Goal: Transaction & Acquisition: Purchase product/service

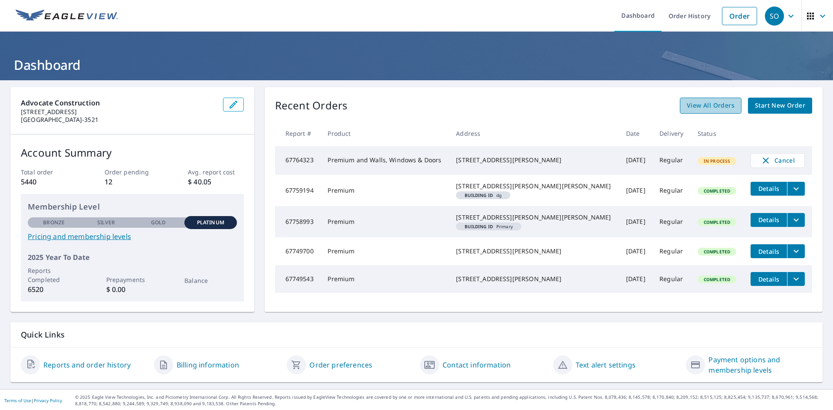
click at [701, 105] on span "View All Orders" at bounding box center [711, 105] width 48 height 11
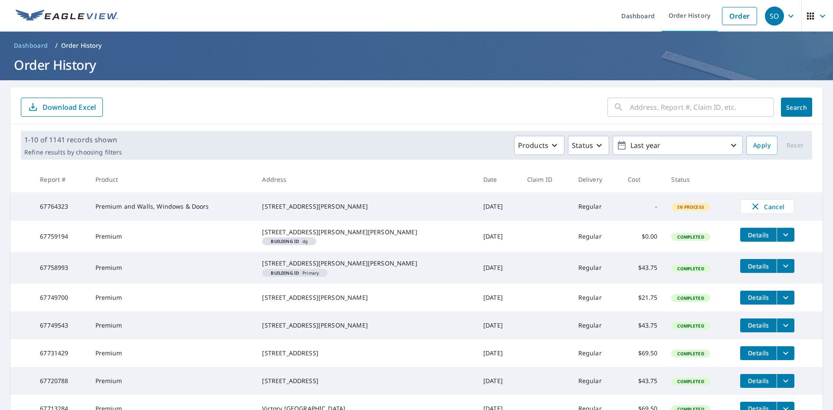
click at [658, 113] on input "text" at bounding box center [702, 107] width 144 height 24
paste input "[STREET_ADDRESS][PERSON_NAME]"
type input "[STREET_ADDRESS][PERSON_NAME]"
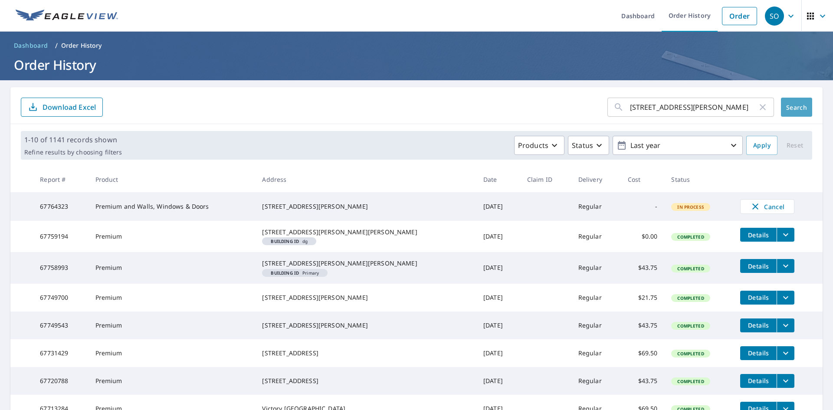
click at [791, 108] on span "Search" at bounding box center [796, 107] width 17 height 8
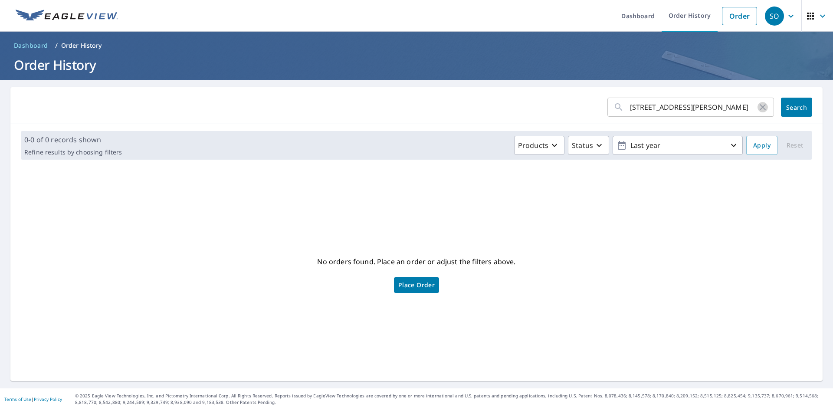
click at [760, 109] on icon "button" at bounding box center [763, 107] width 6 height 6
click at [641, 111] on input "text" at bounding box center [702, 107] width 144 height 24
paste input "[STREET_ADDRESS][PERSON_NAME]"
type input "[STREET_ADDRESS][PERSON_NAME]"
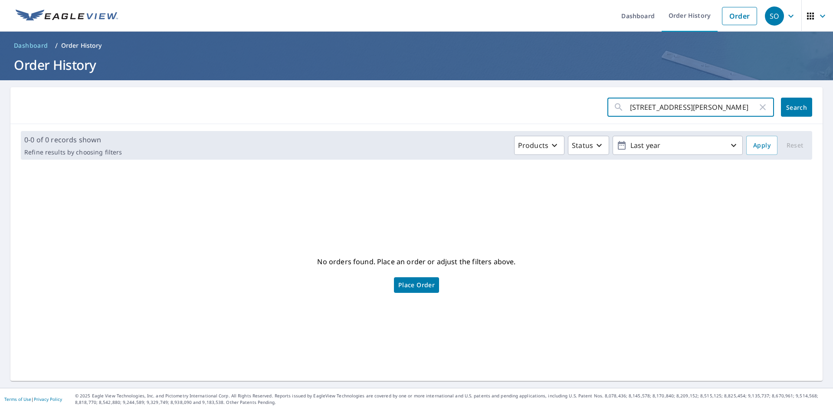
scroll to position [0, 0]
click at [788, 107] on span "Search" at bounding box center [796, 107] width 17 height 8
click at [630, 107] on input "[STREET_ADDRESS][PERSON_NAME]" at bounding box center [694, 107] width 128 height 24
drag, startPoint x: 692, startPoint y: 109, endPoint x: 774, endPoint y: 105, distance: 82.1
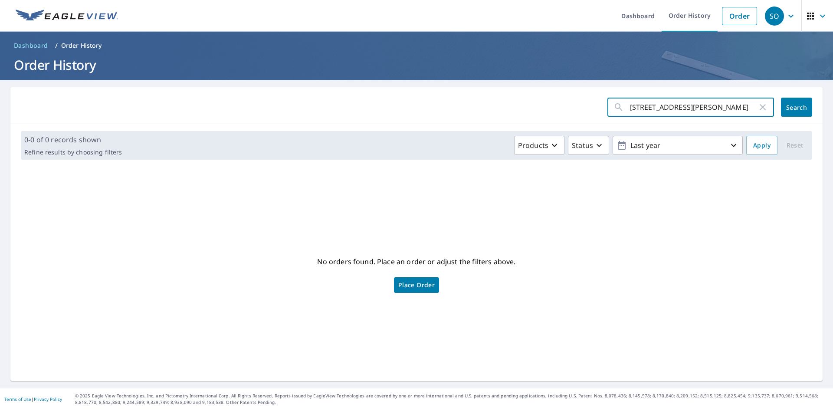
click at [774, 105] on div "[STREET_ADDRESS][PERSON_NAME] ​ Search" at bounding box center [710, 107] width 205 height 19
type input "[STREET_ADDRESS][PERSON_NAME]"
click at [796, 106] on span "Search" at bounding box center [796, 107] width 17 height 8
drag, startPoint x: 700, startPoint y: 106, endPoint x: 576, endPoint y: 109, distance: 124.2
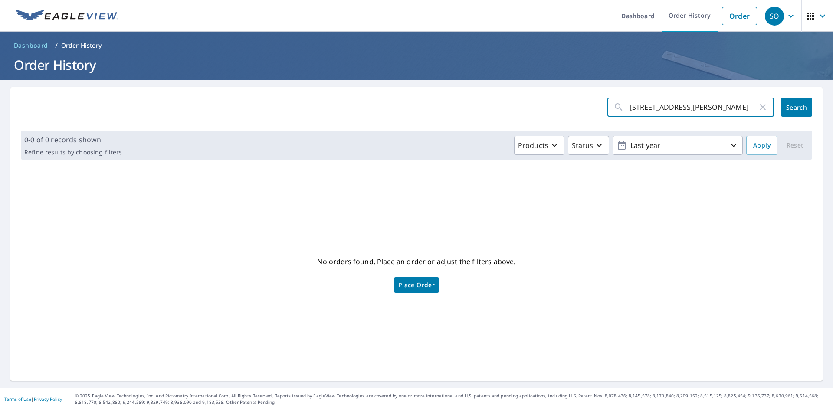
click at [576, 109] on form "[STREET_ADDRESS][PERSON_NAME] ​ Search" at bounding box center [417, 107] width 792 height 19
paste input ", Affton, [GEOGRAPHIC_DATA], 63123"
type input "[STREET_ADDRESS][PERSON_NAME]"
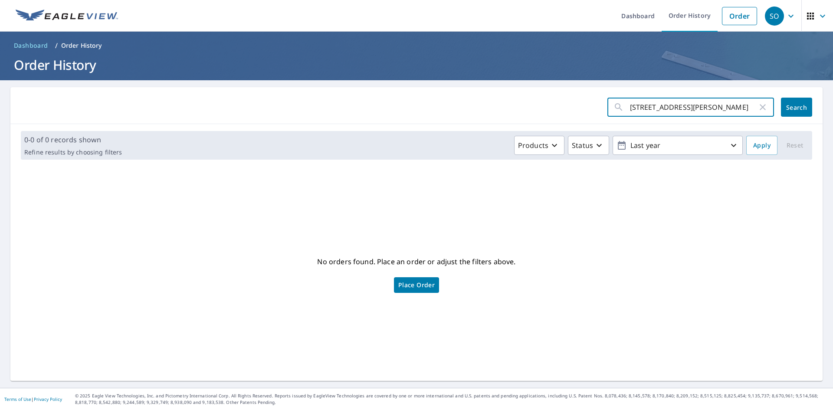
click at [788, 109] on span "Search" at bounding box center [796, 107] width 17 height 8
click at [426, 283] on span "Place Order" at bounding box center [416, 285] width 36 height 4
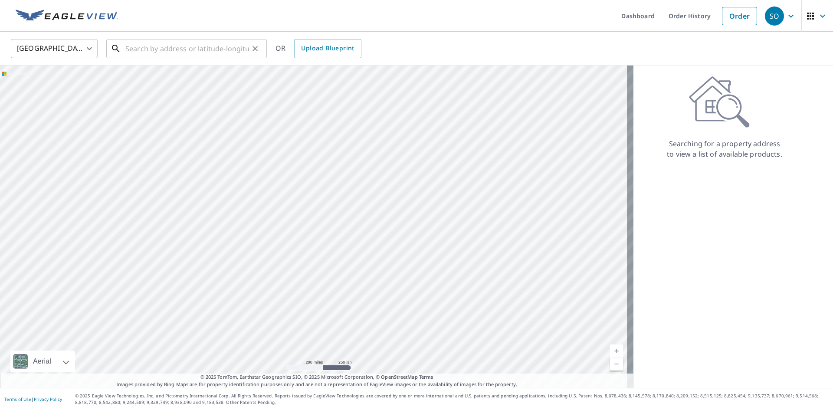
click at [165, 51] on input "text" at bounding box center [187, 48] width 124 height 24
paste input "[STREET_ADDRESS][PERSON_NAME]"
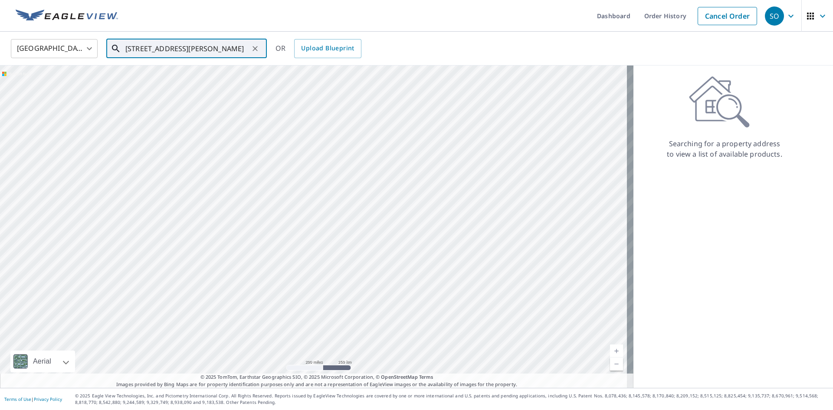
click at [211, 50] on input "[STREET_ADDRESS][PERSON_NAME]" at bounding box center [187, 48] width 124 height 24
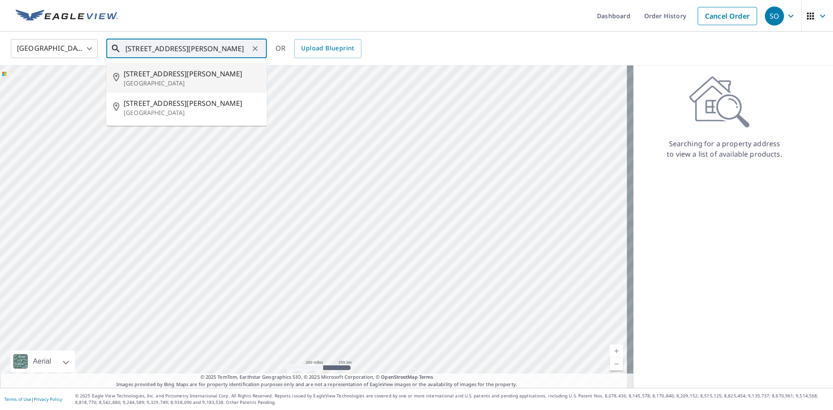
click at [177, 75] on span "7545 Terri Lynn Dr" at bounding box center [192, 74] width 136 height 10
type input "7545 Terri Lynn Dr St Louis, MO 63123"
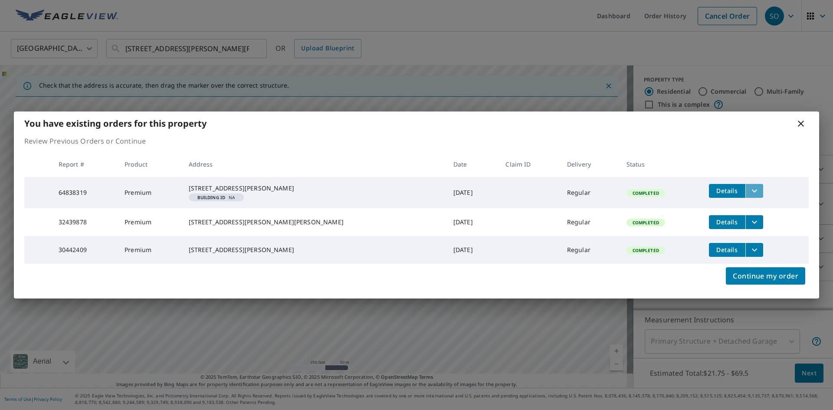
click at [750, 186] on icon "filesDropdownBtn-64838319" at bounding box center [755, 191] width 10 height 10
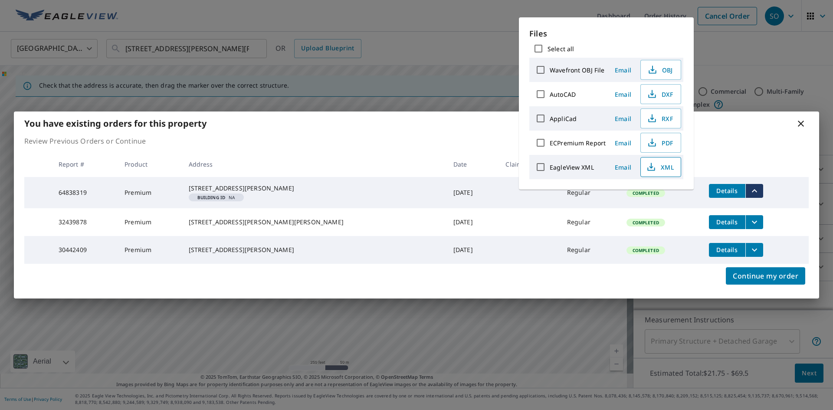
click at [668, 167] on span "XML" at bounding box center [660, 167] width 28 height 10
click at [661, 143] on span "PDF" at bounding box center [660, 143] width 28 height 10
click at [750, 221] on icon "filesDropdownBtn-32439878" at bounding box center [755, 222] width 10 height 10
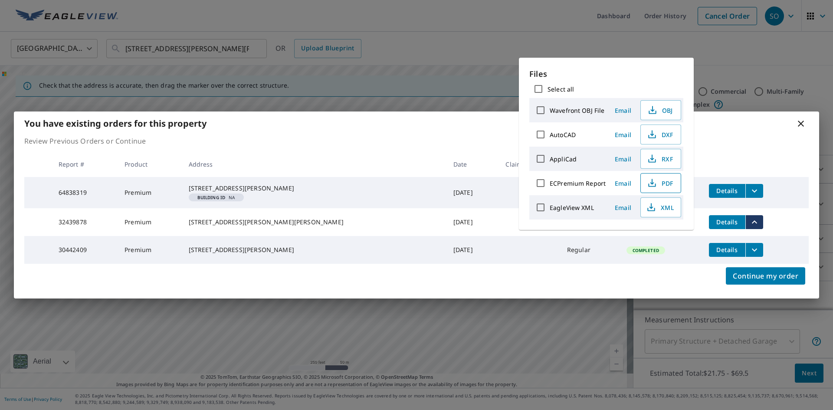
click at [666, 182] on span "PDF" at bounding box center [660, 183] width 28 height 10
click at [802, 118] on icon at bounding box center [801, 123] width 10 height 10
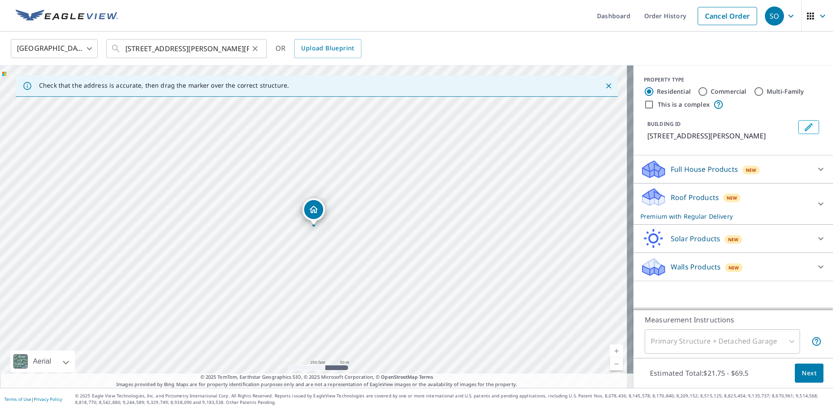
click at [256, 48] on icon "Clear" at bounding box center [255, 48] width 9 height 9
paste input "[STREET_ADDRESS][PERSON_NAME]"
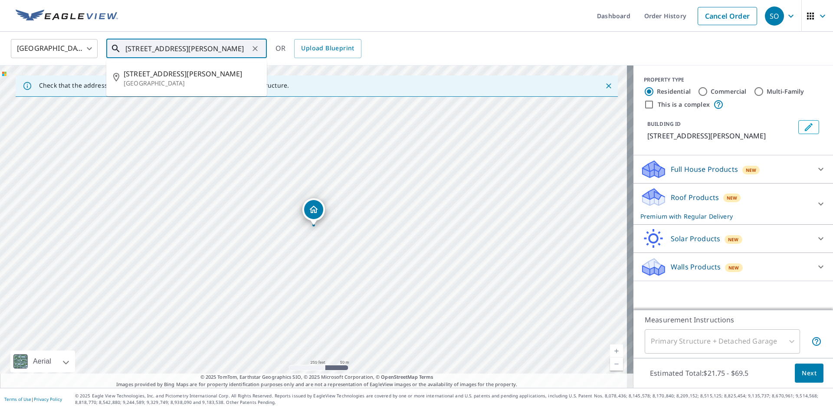
scroll to position [0, 10]
click at [158, 76] on span "7545 Terri Lynn Dr" at bounding box center [192, 74] width 136 height 10
type input "7545 Terri Lynn Dr St Louis, MO 63123"
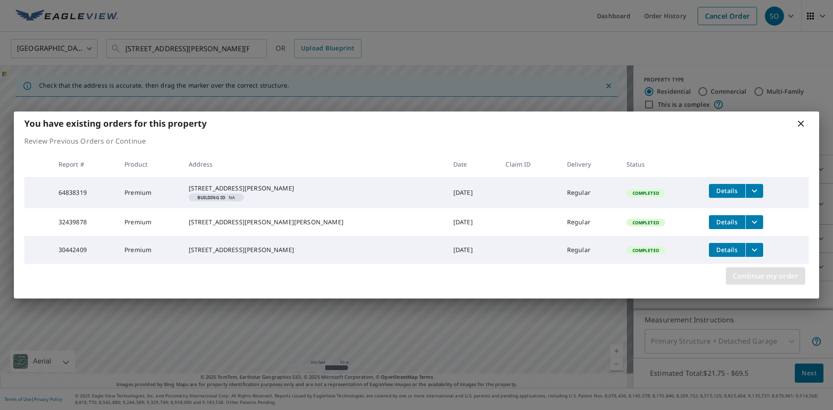
click at [761, 282] on span "Continue my order" at bounding box center [766, 276] width 66 height 12
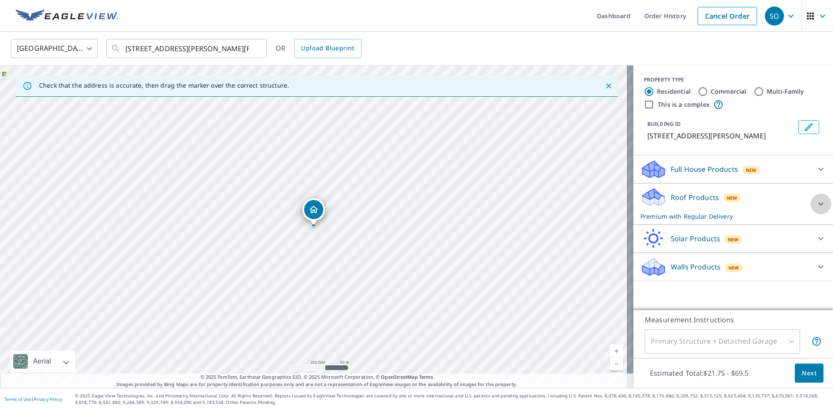
click at [817, 201] on icon at bounding box center [821, 204] width 10 height 10
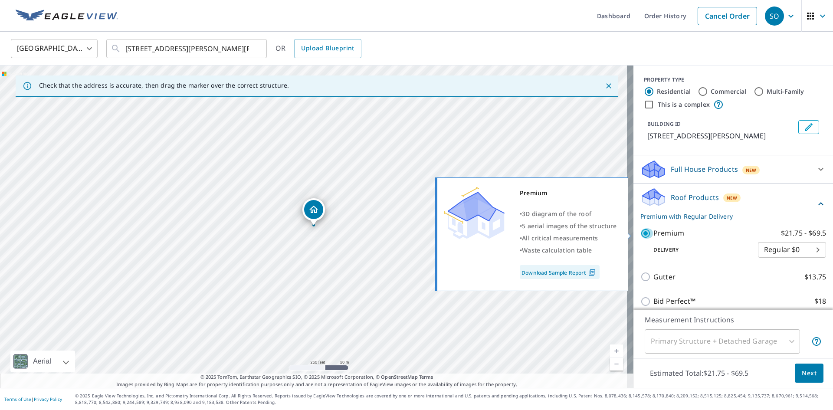
click at [641, 233] on input "Premium $21.75 - $69.5" at bounding box center [647, 233] width 13 height 10
checkbox input "false"
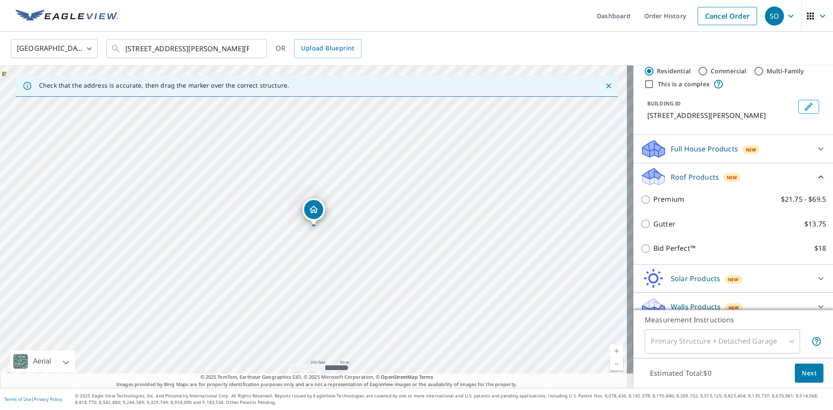
scroll to position [32, 0]
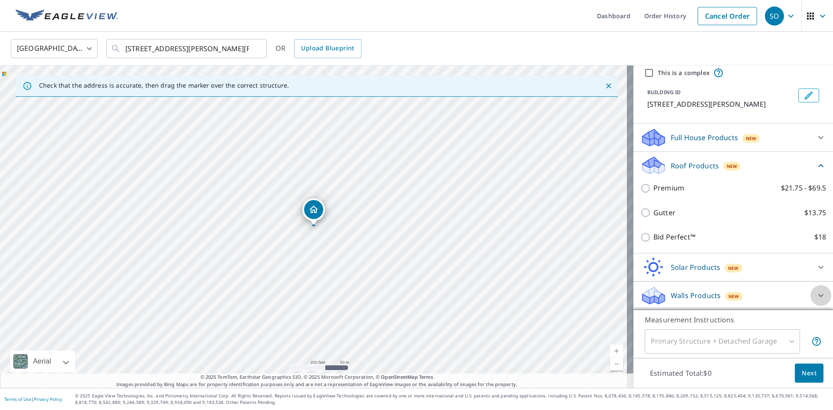
click at [819, 295] on icon at bounding box center [821, 295] width 5 height 3
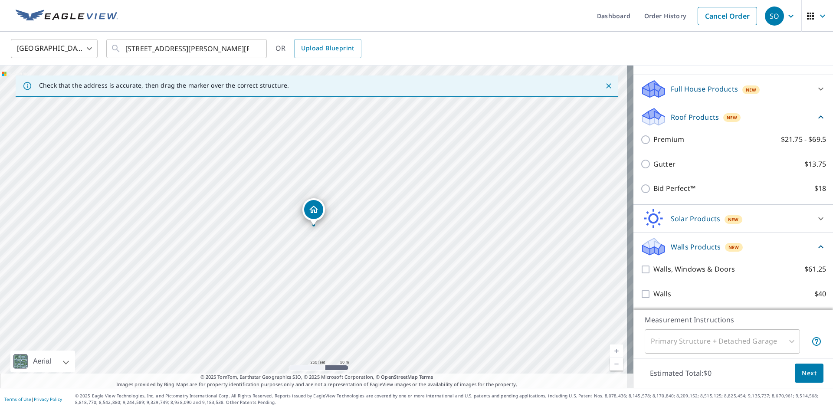
scroll to position [81, 0]
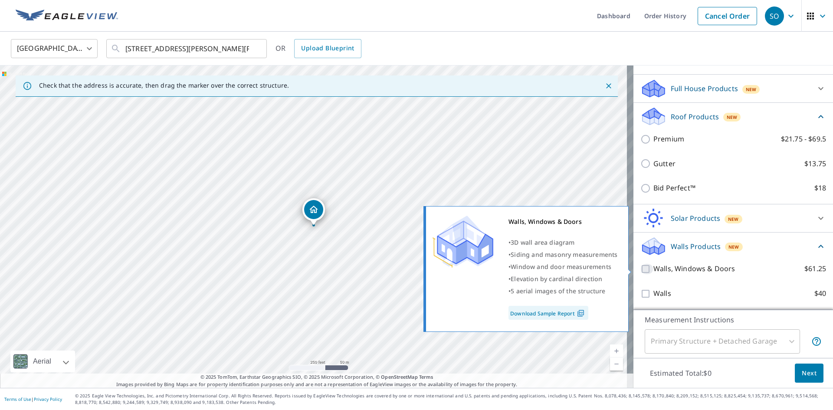
click at [641, 270] on input "Walls, Windows & Doors $61.25" at bounding box center [647, 269] width 13 height 10
checkbox input "true"
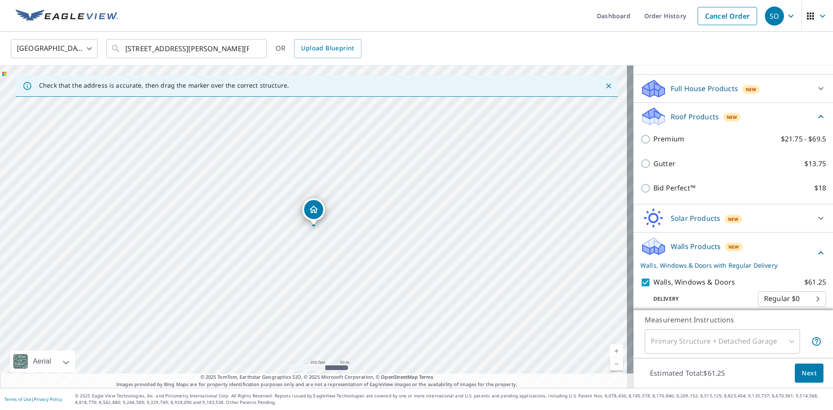
scroll to position [113, 0]
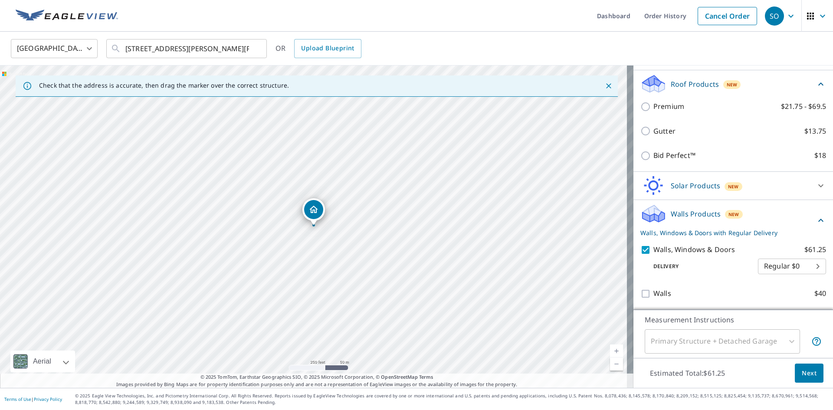
click at [807, 372] on span "Next" at bounding box center [809, 373] width 15 height 11
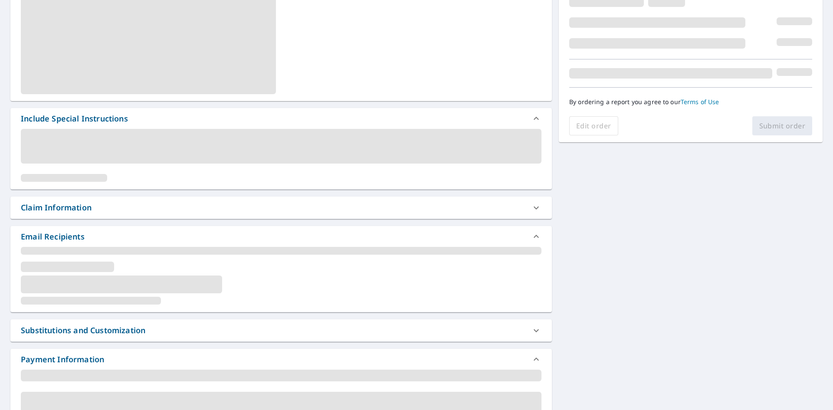
scroll to position [136, 0]
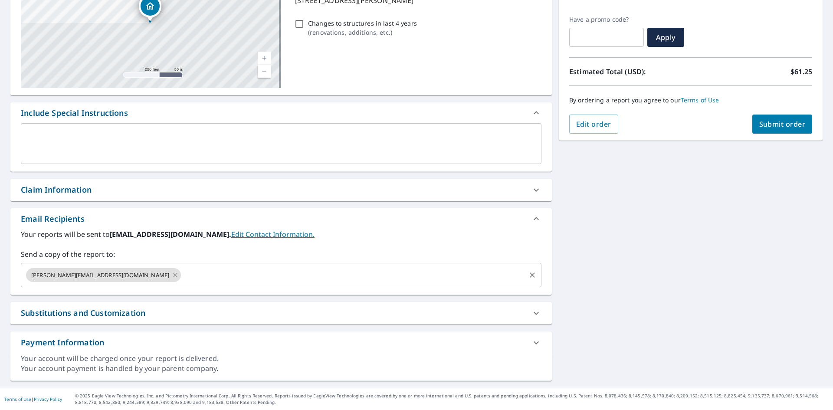
click at [173, 275] on icon at bounding box center [175, 275] width 4 height 4
checkbox input "true"
click at [39, 266] on div "​" at bounding box center [281, 275] width 521 height 24
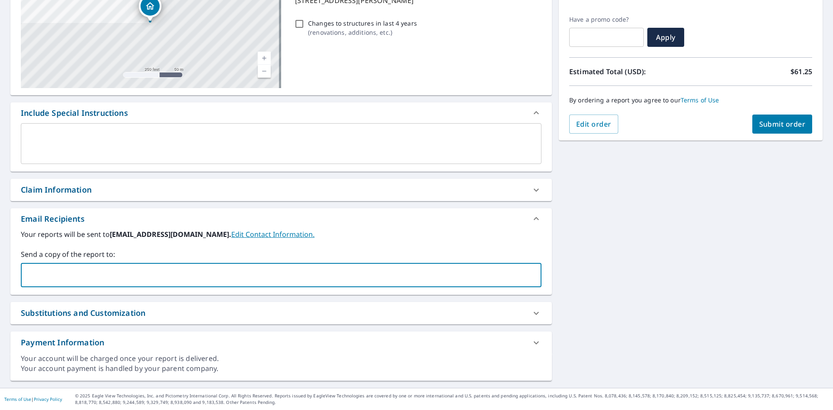
paste input "andrew.h@invoicingteam.com"
type input "andrew.h@invoicingteam.com"
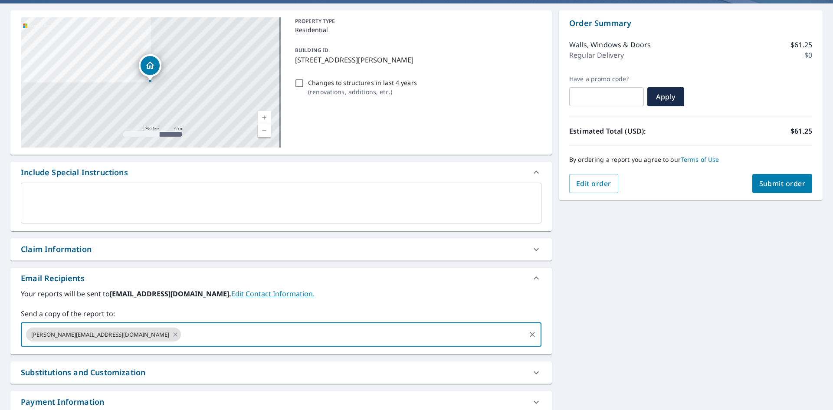
scroll to position [0, 0]
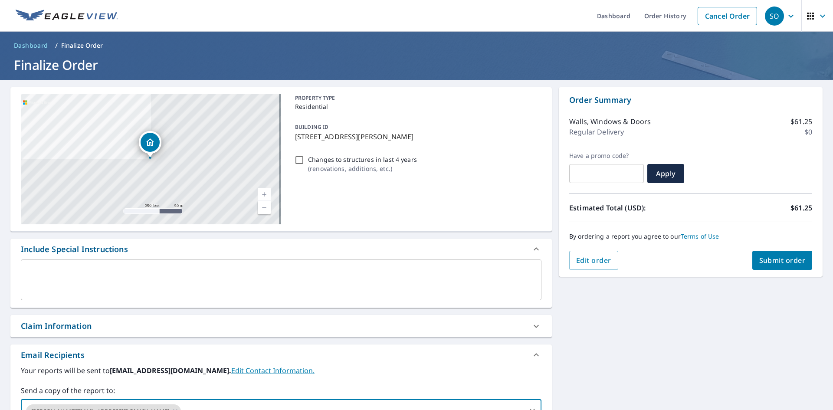
click at [783, 261] on span "Submit order" at bounding box center [783, 261] width 46 height 10
checkbox input "true"
